Goal: Navigation & Orientation: Find specific page/section

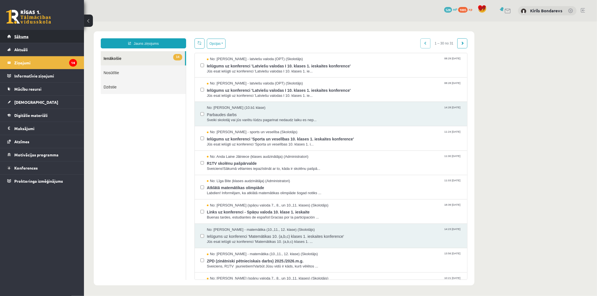
click at [31, 36] on link "Sākums" at bounding box center [42, 36] width 70 height 13
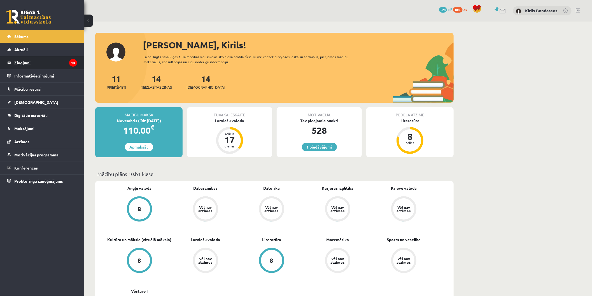
click at [28, 68] on legend "Ziņojumi 14" at bounding box center [45, 62] width 63 height 13
